Goal: Entertainment & Leisure: Consume media (video, audio)

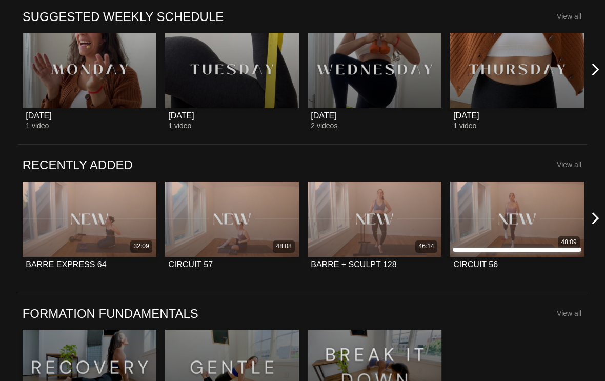
scroll to position [413, 0]
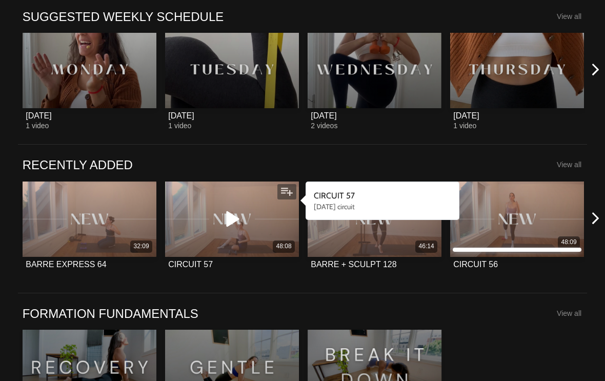
click at [257, 233] on div "48:08" at bounding box center [232, 219] width 134 height 75
